Goal: Task Accomplishment & Management: Use online tool/utility

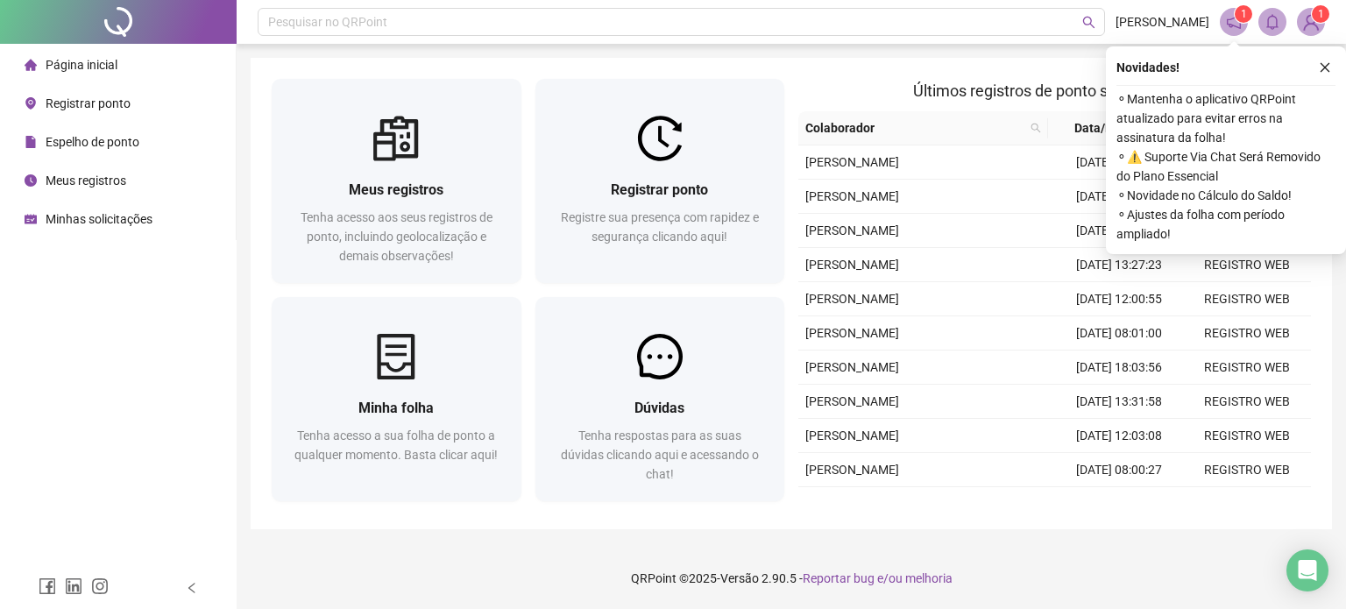
click at [107, 108] on span "Registrar ponto" at bounding box center [88, 103] width 85 height 14
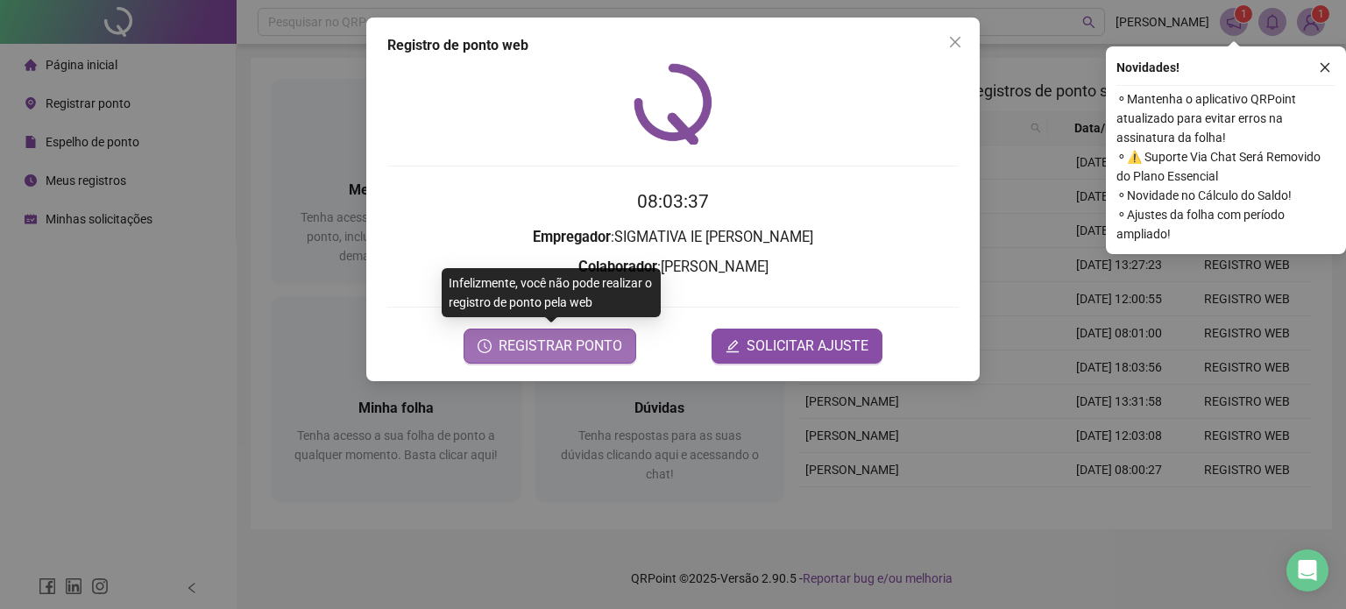
drag, startPoint x: 591, startPoint y: 343, endPoint x: 602, endPoint y: 351, distance: 13.1
click at [591, 344] on span "REGISTRAR PONTO" at bounding box center [560, 346] width 124 height 21
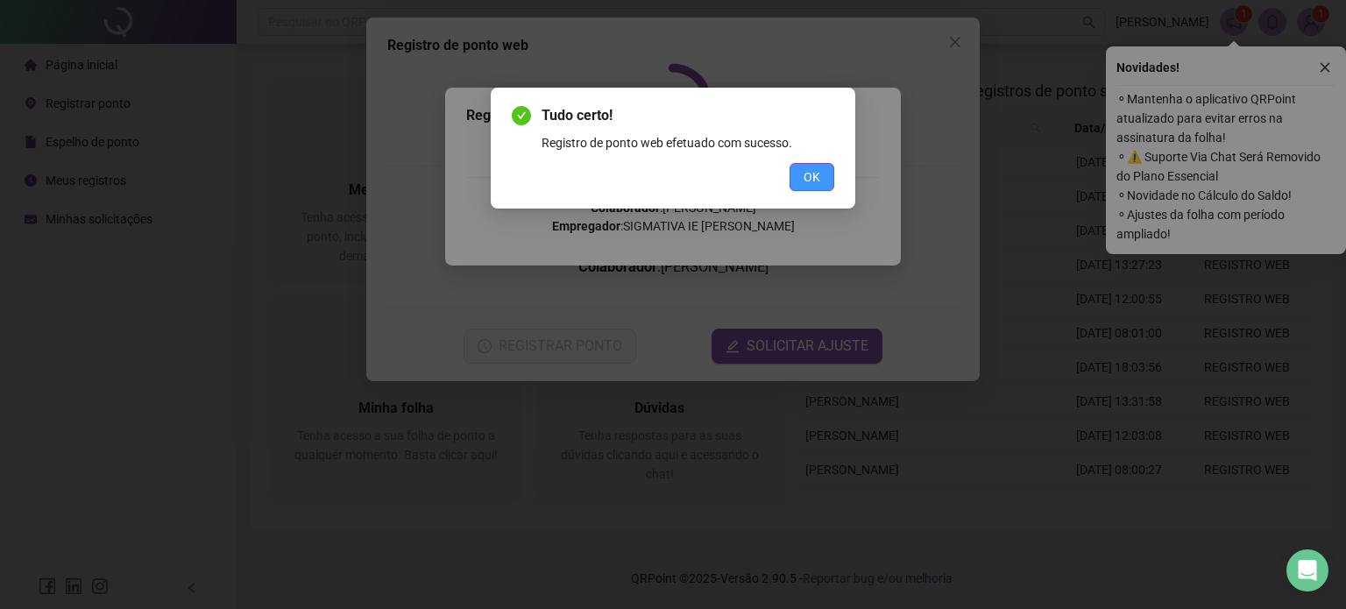
click at [811, 178] on span "OK" at bounding box center [811, 176] width 17 height 19
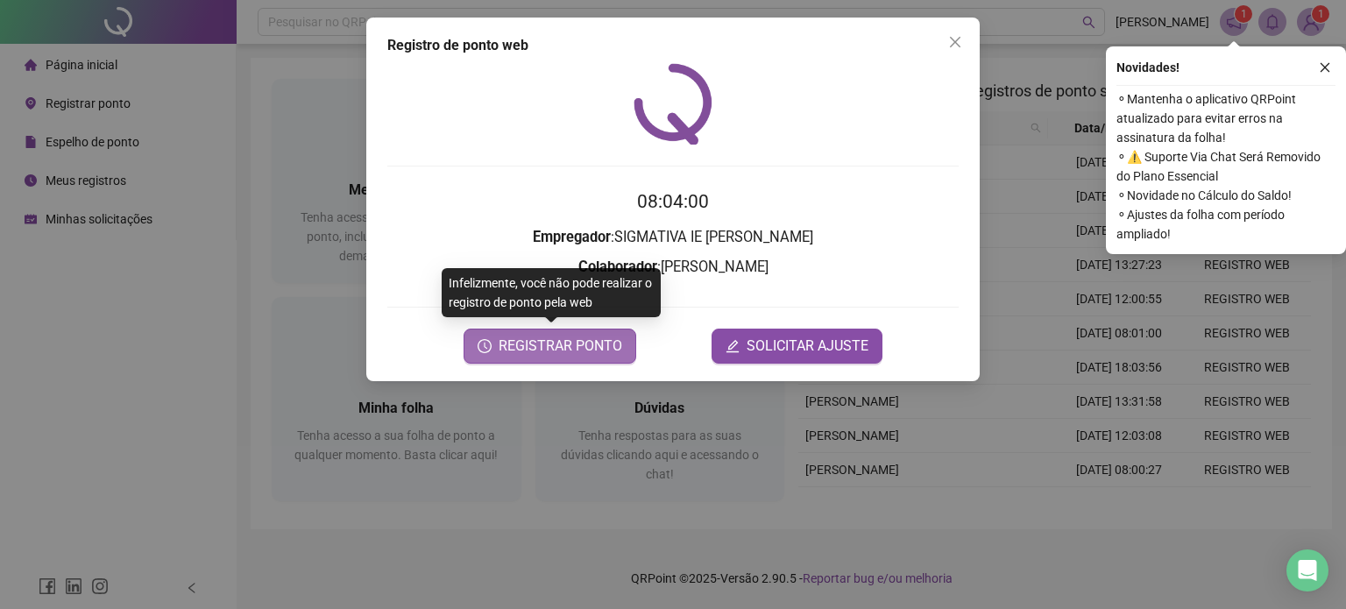
click at [568, 352] on span "REGISTRAR PONTO" at bounding box center [560, 346] width 124 height 21
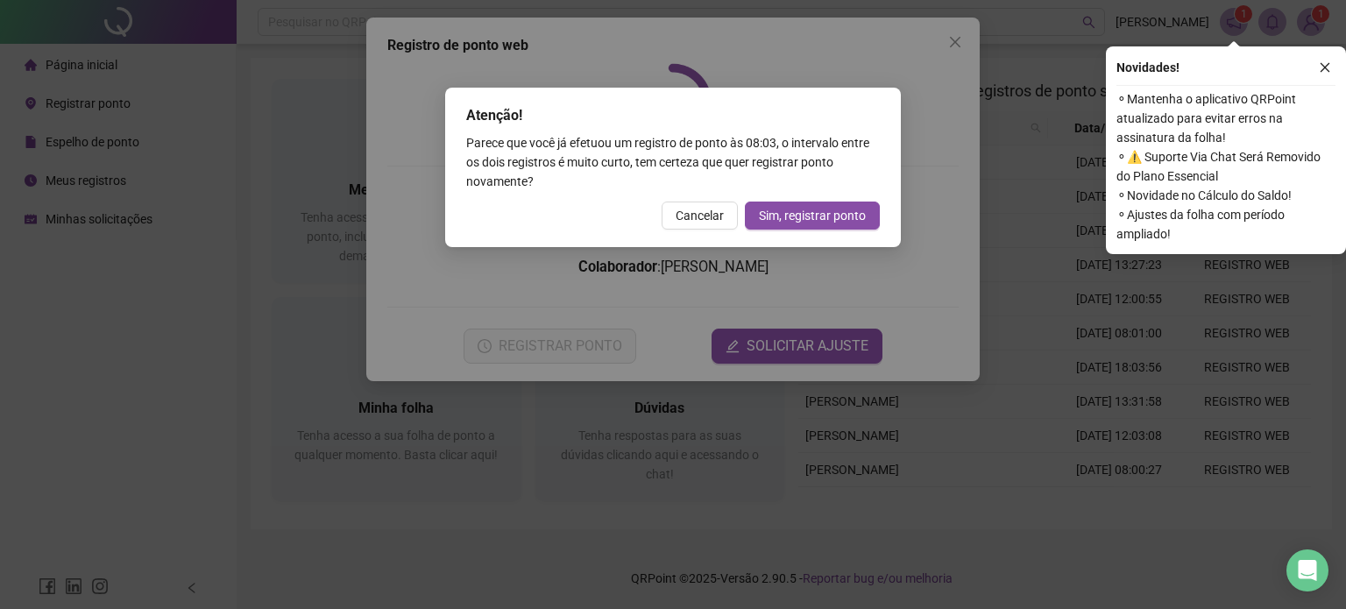
click at [697, 214] on span "Cancelar" at bounding box center [699, 215] width 48 height 19
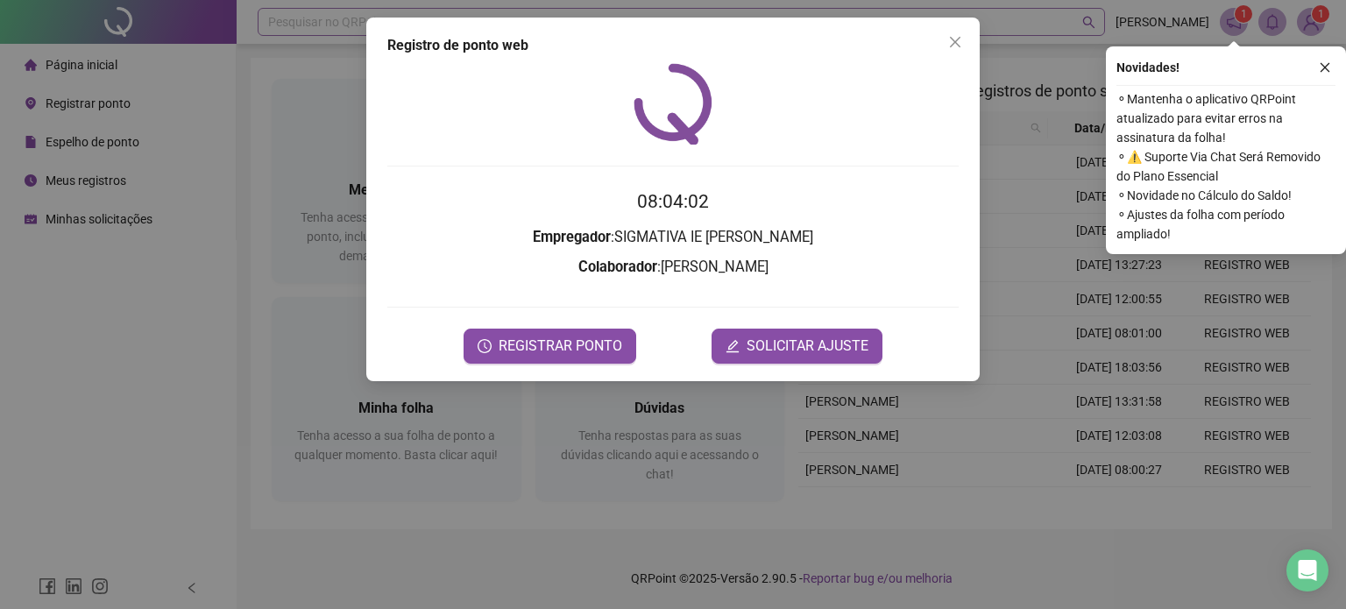
drag, startPoint x: 953, startPoint y: 36, endPoint x: 901, endPoint y: 11, distance: 58.0
click at [953, 37] on icon "close" at bounding box center [955, 42] width 14 height 14
